Goal: Task Accomplishment & Management: Complete application form

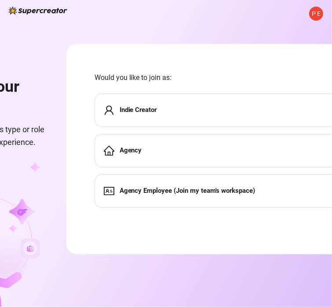
click at [143, 111] on strong "Indie Creator" at bounding box center [138, 110] width 37 height 8
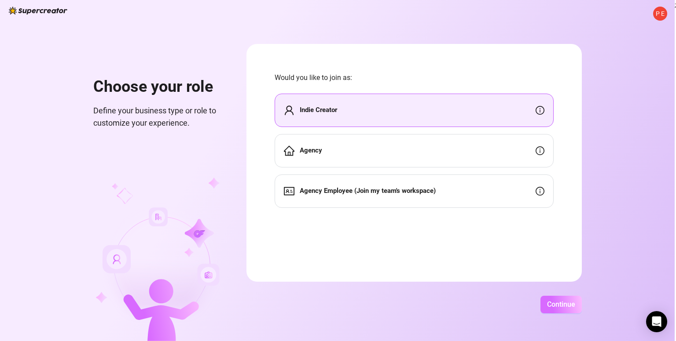
click at [338, 302] on span "Continue" at bounding box center [561, 304] width 28 height 8
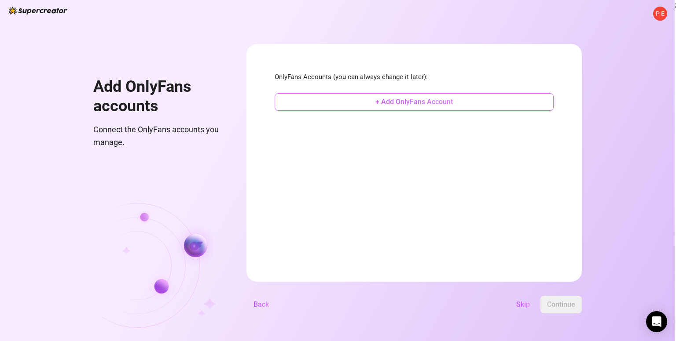
click at [338, 99] on button "+ Add OnlyFans Account" at bounding box center [413, 102] width 279 height 18
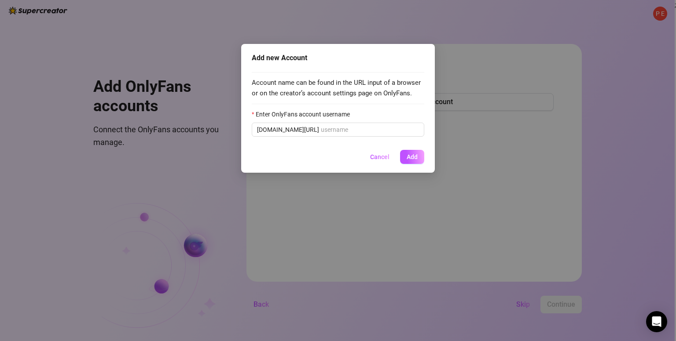
click at [335, 121] on div "Enter OnlyFans account username" at bounding box center [338, 116] width 172 height 13
click at [335, 128] on input "Enter OnlyFans account username" at bounding box center [370, 130] width 98 height 10
paste input "showdii"
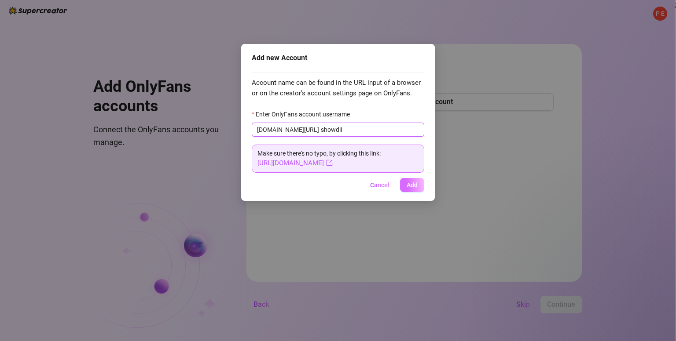
type input "showdii"
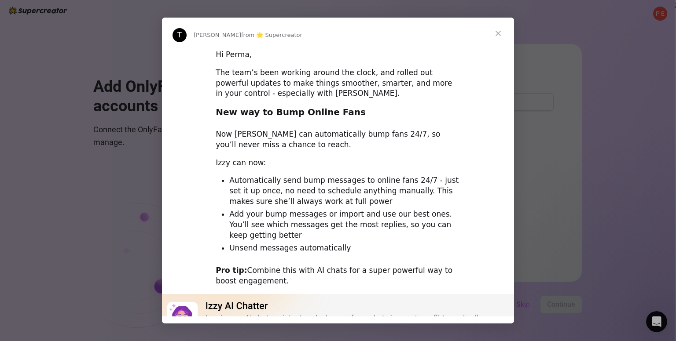
click at [338, 33] on span "Close" at bounding box center [498, 34] width 32 height 32
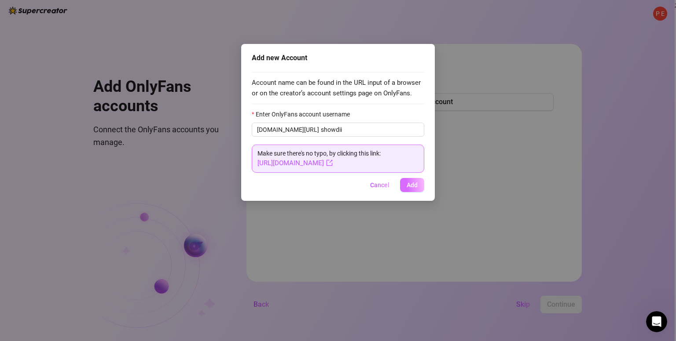
click at [338, 189] on button "Add" at bounding box center [412, 185] width 24 height 14
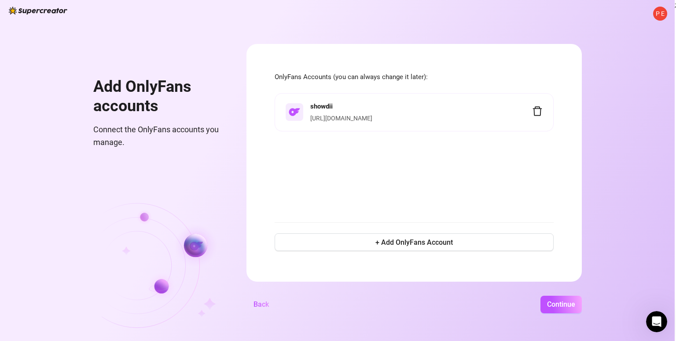
click at [287, 151] on div "showdii [URL][DOMAIN_NAME]" at bounding box center [413, 152] width 279 height 119
click at [338, 241] on span "+ Add OnlyFans Account" at bounding box center [413, 242] width 77 height 8
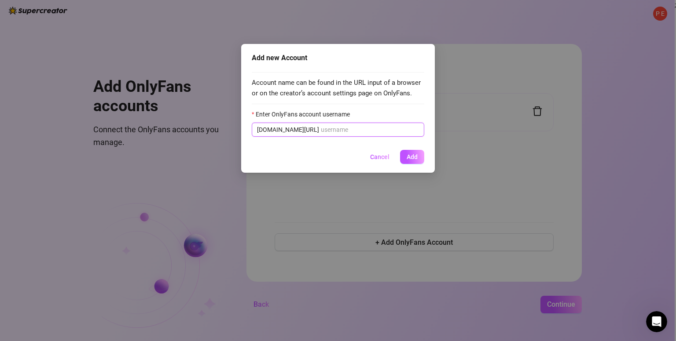
click at [338, 127] on input "Enter OnlyFans account username" at bounding box center [370, 130] width 98 height 10
paste input "valinfernal"
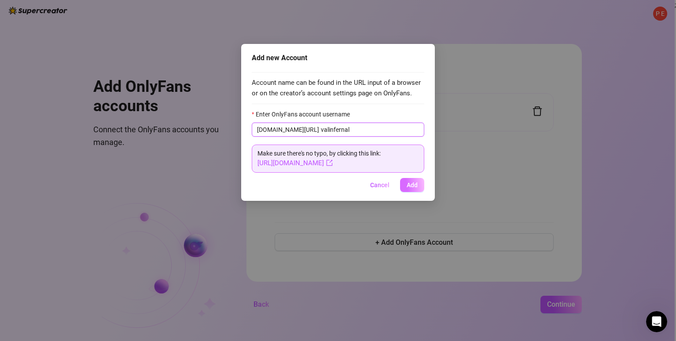
type input "valinfernal"
click at [338, 187] on span "Add" at bounding box center [411, 185] width 11 height 7
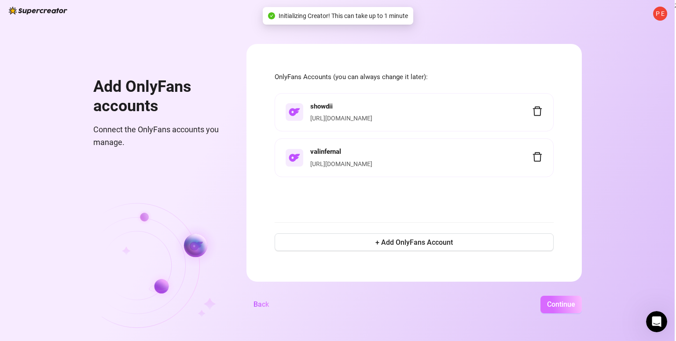
click at [338, 304] on span "Continue" at bounding box center [561, 304] width 28 height 8
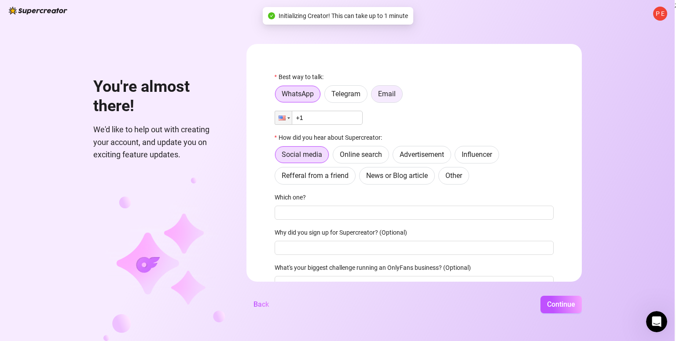
click at [338, 97] on span "Email" at bounding box center [387, 94] width 18 height 8
click at [338, 96] on input "Email" at bounding box center [373, 96] width 0 height 0
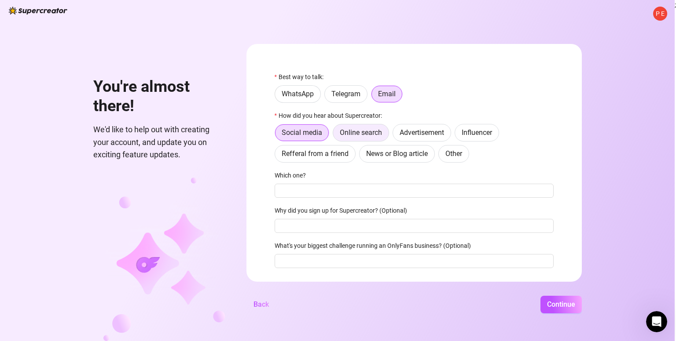
click at [338, 133] on span "Online search" at bounding box center [361, 132] width 42 height 8
click at [335, 135] on input "Online search" at bounding box center [335, 135] width 0 height 0
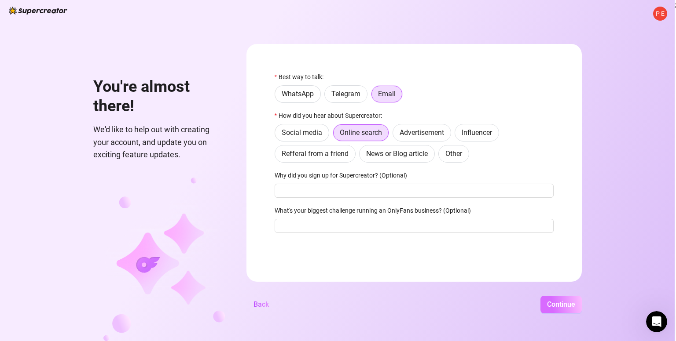
click at [338, 301] on span "Continue" at bounding box center [561, 304] width 28 height 8
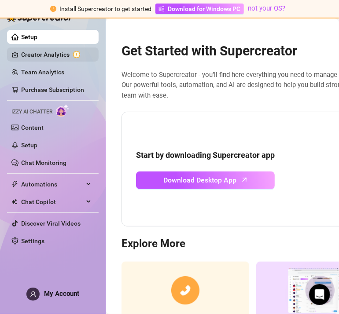
click at [56, 57] on link "Creator Analytics" at bounding box center [56, 55] width 70 height 14
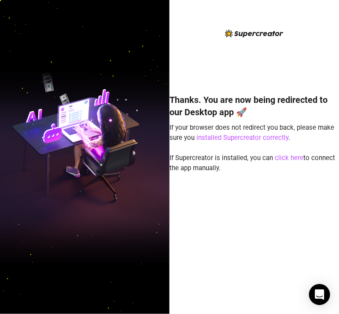
click at [274, 220] on div "Thanks. You are now being redirected to our Desktop app 🚀 If your browser does …" at bounding box center [253, 191] width 169 height 218
